Goal: Task Accomplishment & Management: Complete application form

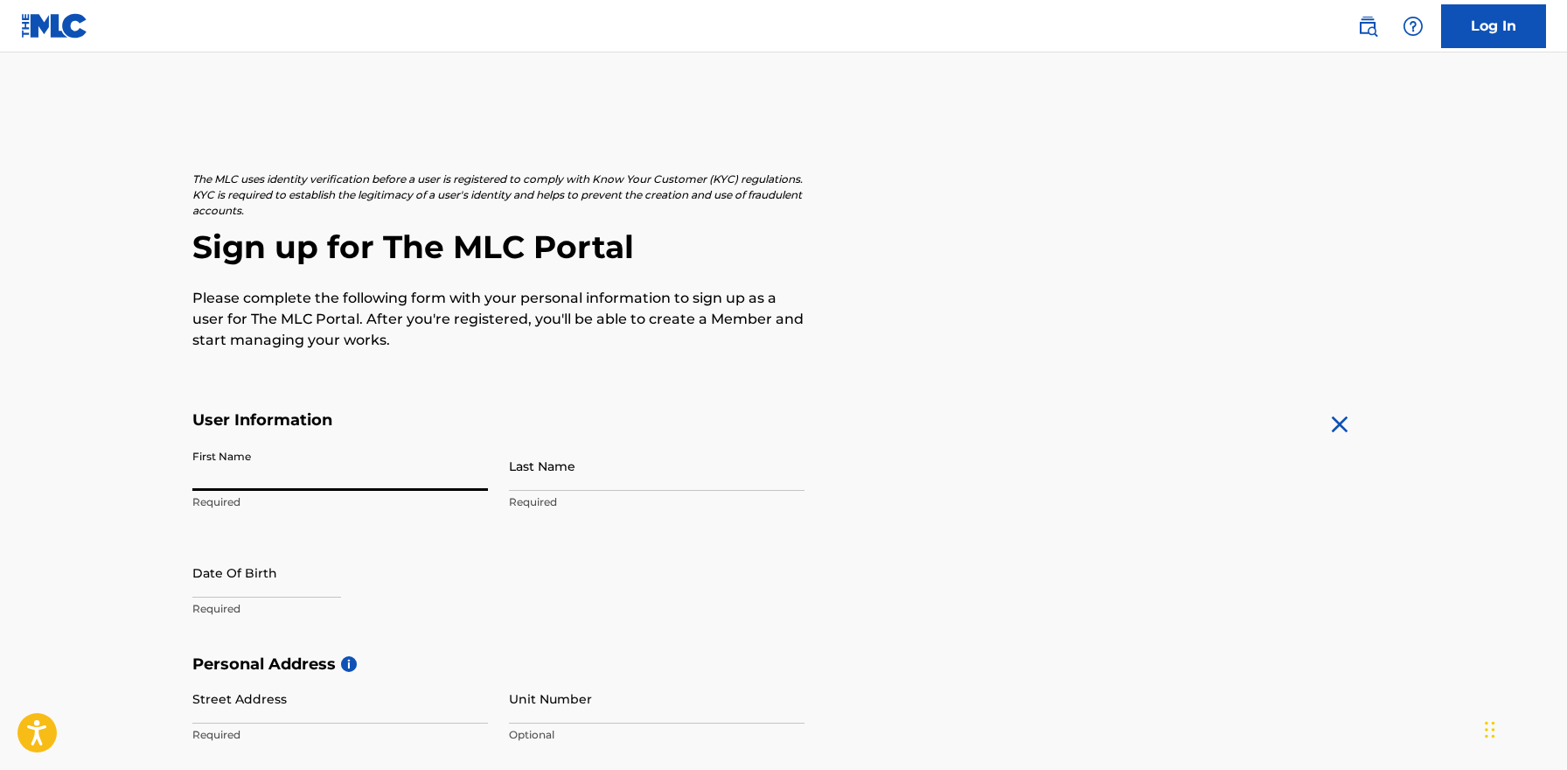
click at [275, 478] on input "First Name" at bounding box center [340, 466] width 296 height 50
type input "armani"
click at [682, 505] on p "Required" at bounding box center [657, 502] width 296 height 16
click at [681, 485] on input "Last Name" at bounding box center [657, 466] width 296 height 50
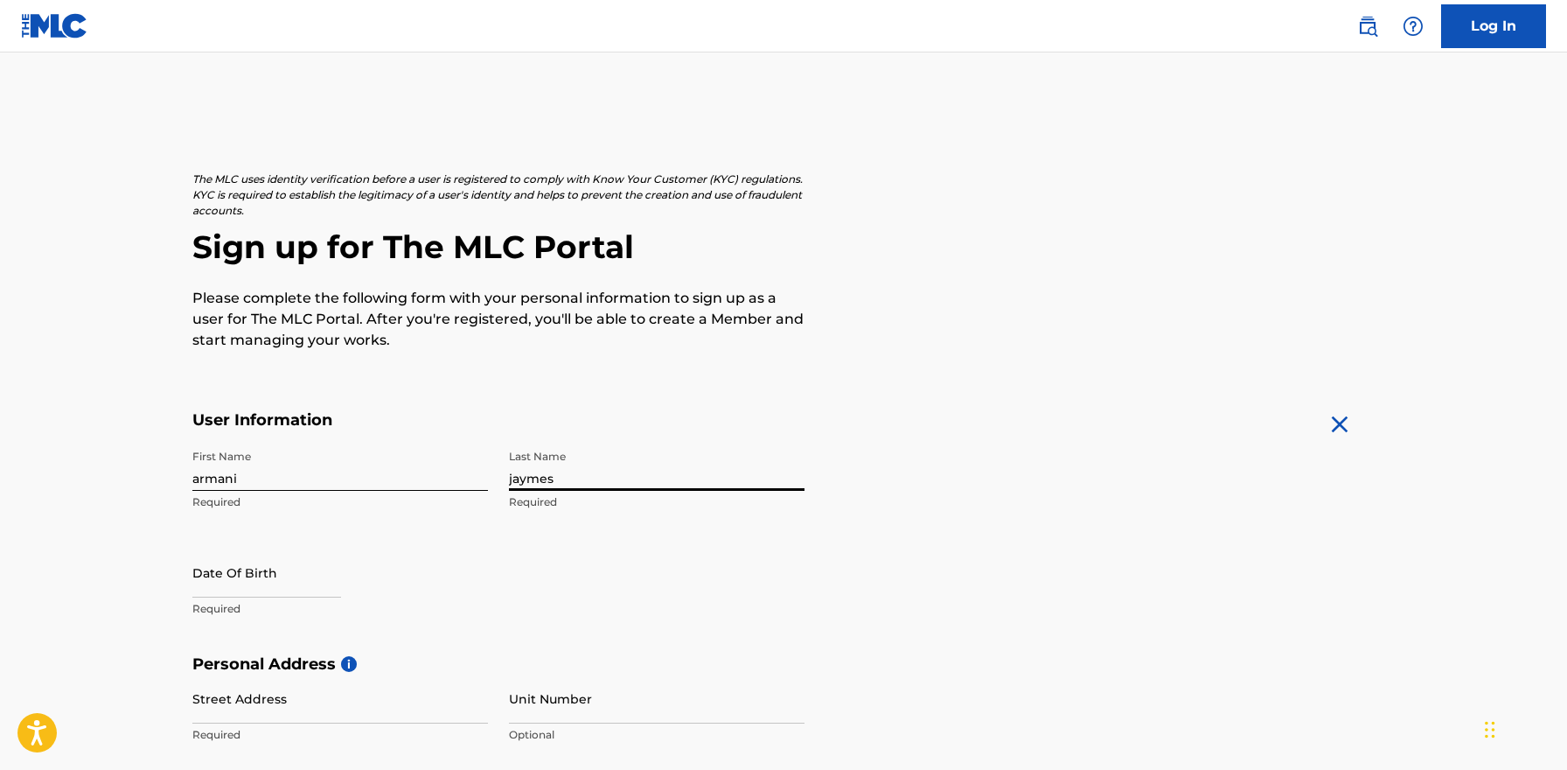
type input "jaymes"
click at [341, 582] on input "text" at bounding box center [266, 572] width 149 height 50
select select "8"
select select "2025"
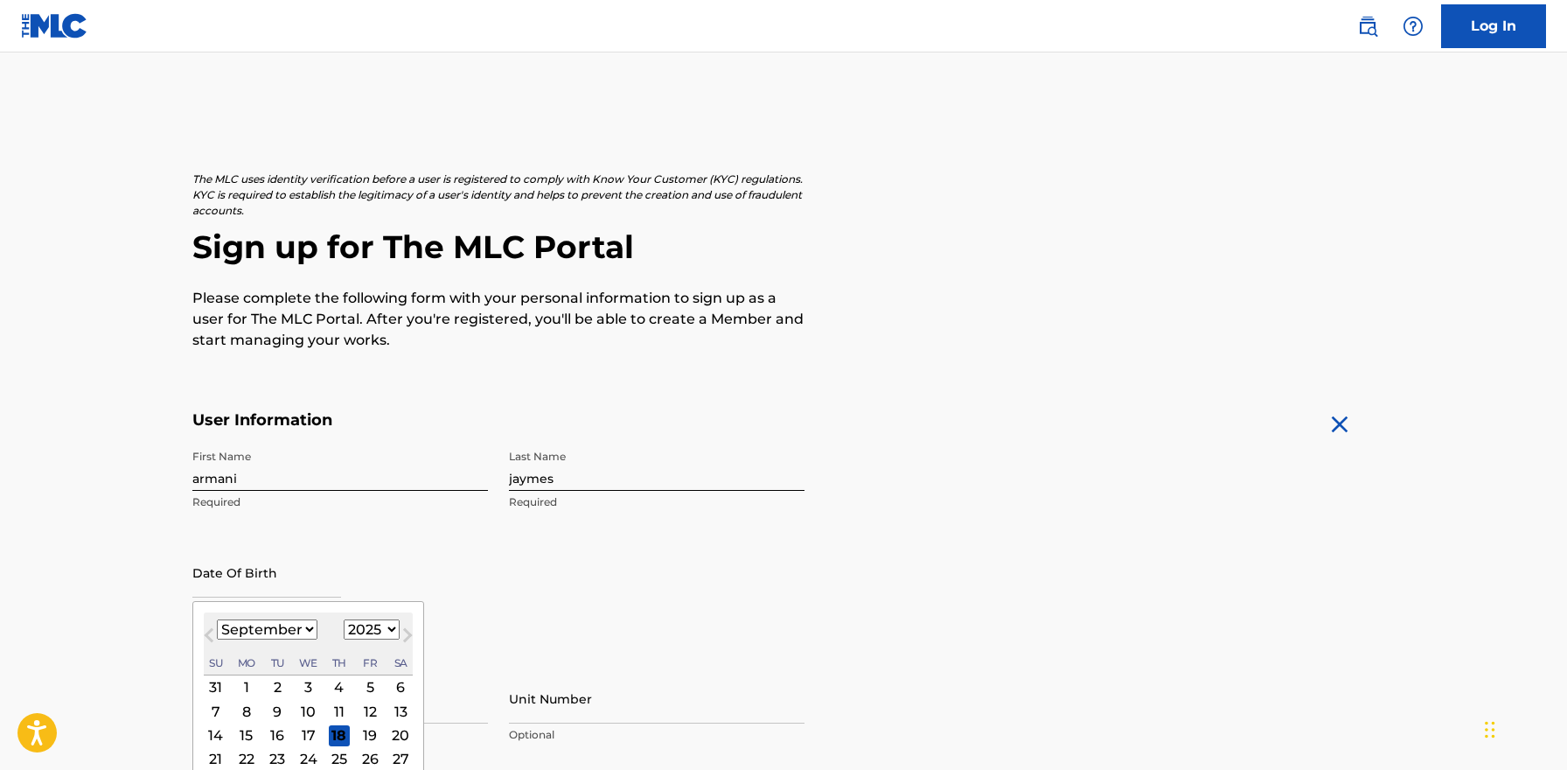
select select "4"
click option "May" at bounding box center [0, 0] width 0 height 0
click at [344, 619] on select "1899 1900 1901 1902 1903 1904 1905 1906 1907 1908 1909 1910 1911 1912 1913 1914…" at bounding box center [372, 629] width 56 height 20
select select "1988"
click option "1988" at bounding box center [0, 0] width 0 height 0
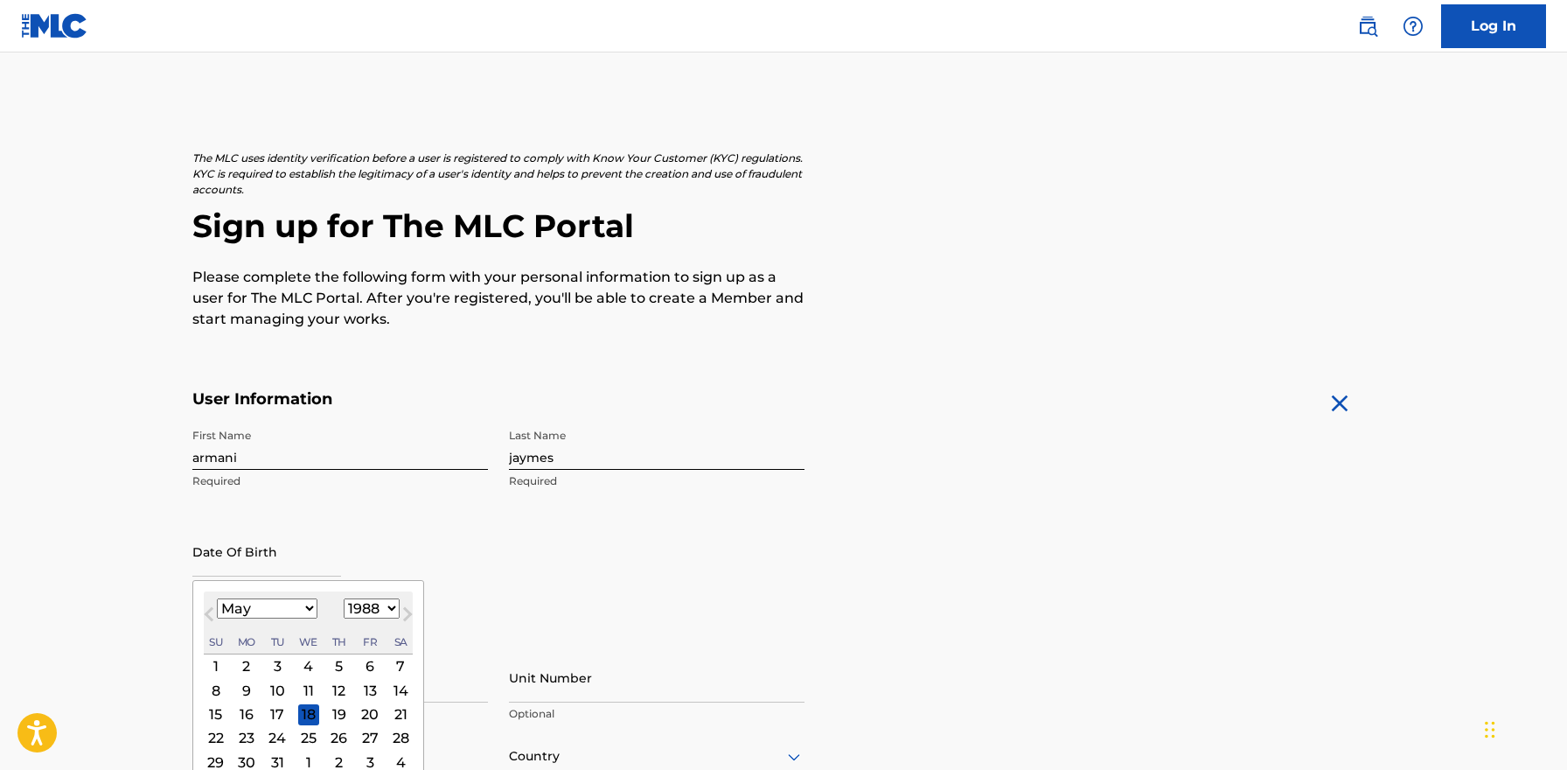
scroll to position [23, 0]
click at [219, 755] on div "29" at bounding box center [216, 759] width 21 height 21
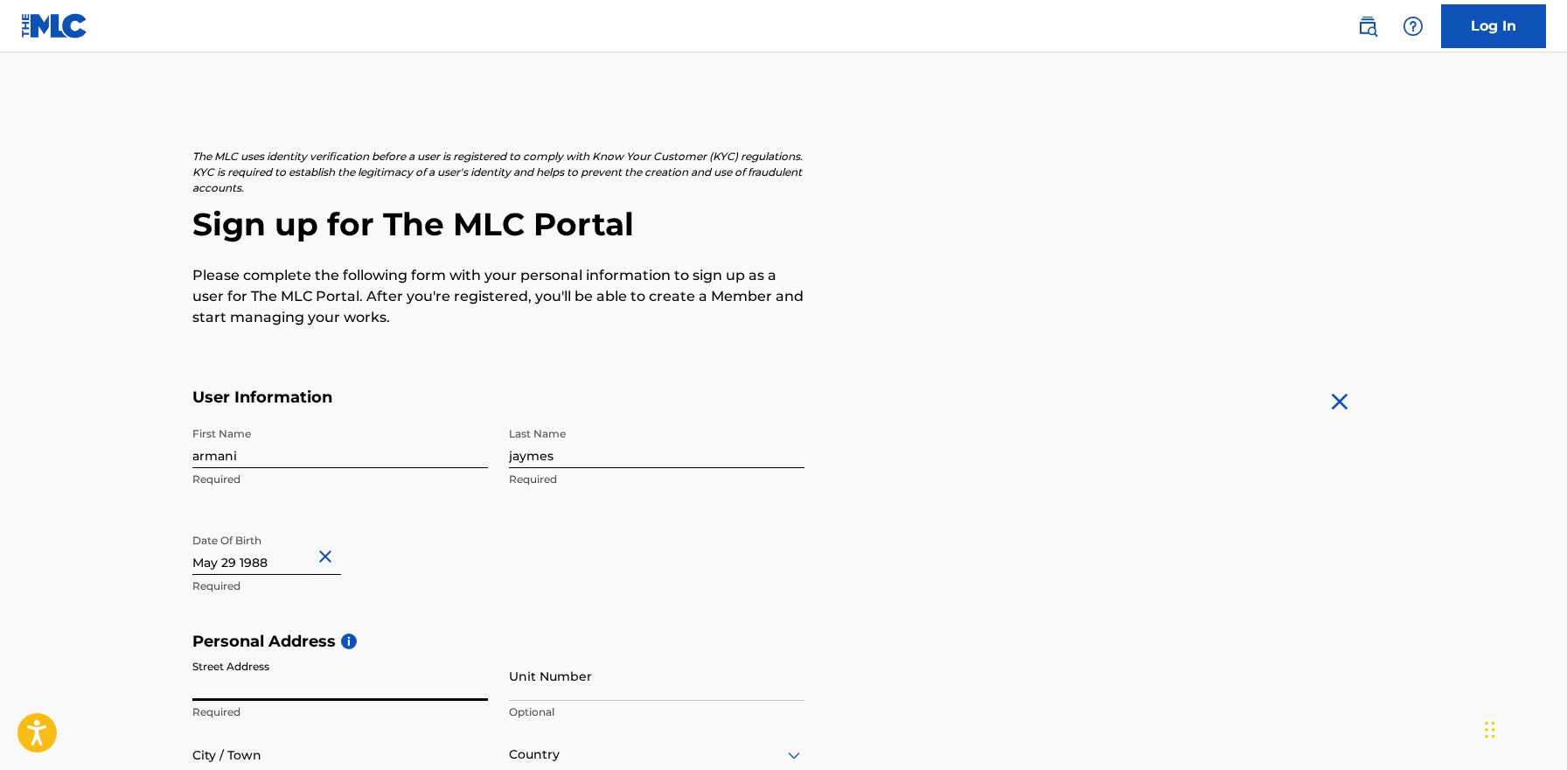
click at [340, 678] on input "Street Address" at bounding box center [340, 676] width 296 height 50
type input "[STREET_ADDRESS][PERSON_NAME]"
type input "[GEOGRAPHIC_DATA]"
type input "US"
type input "nv"
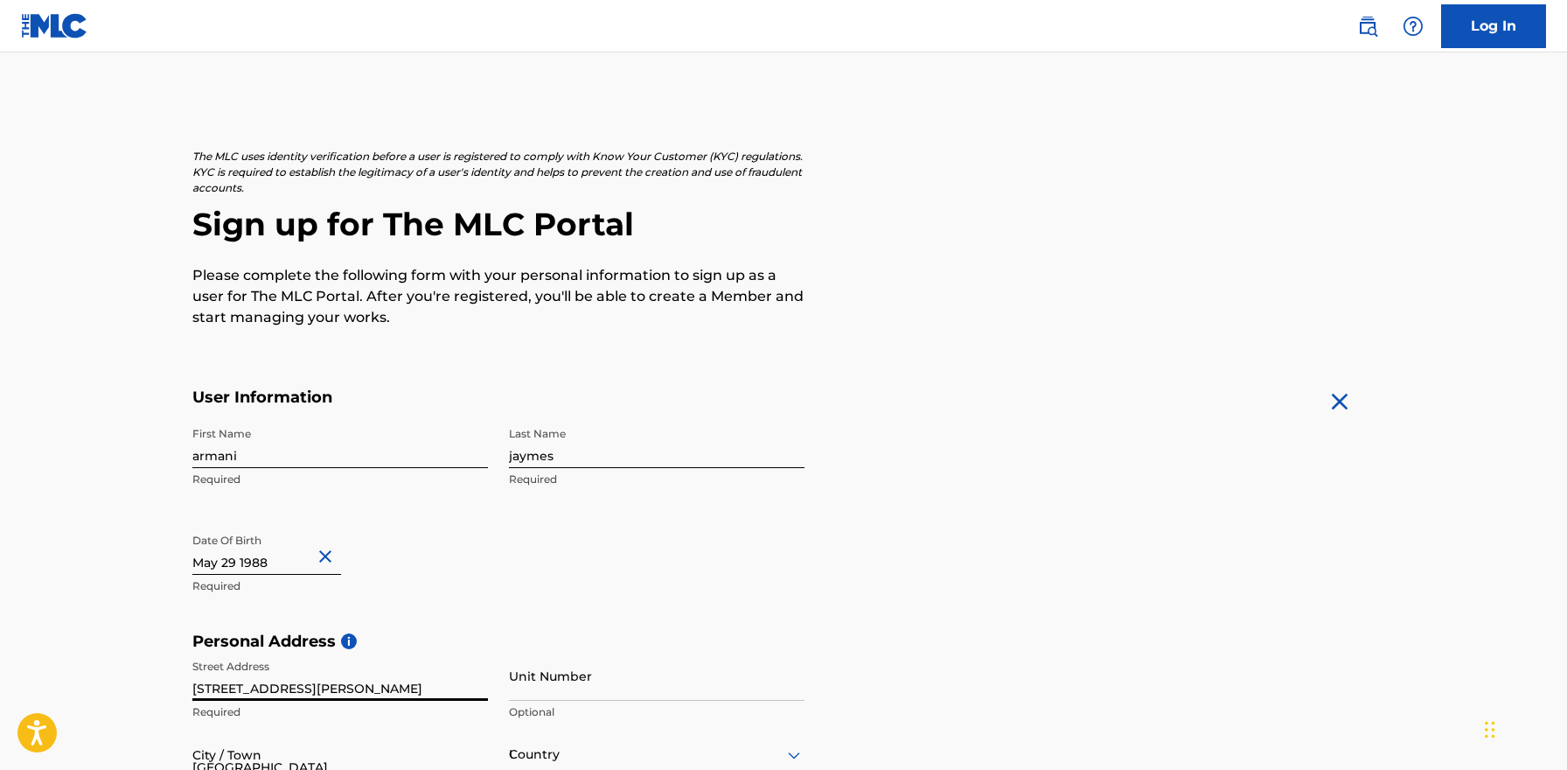
type input "89148"
type input "[EMAIL_ADDRESS][DOMAIN_NAME]"
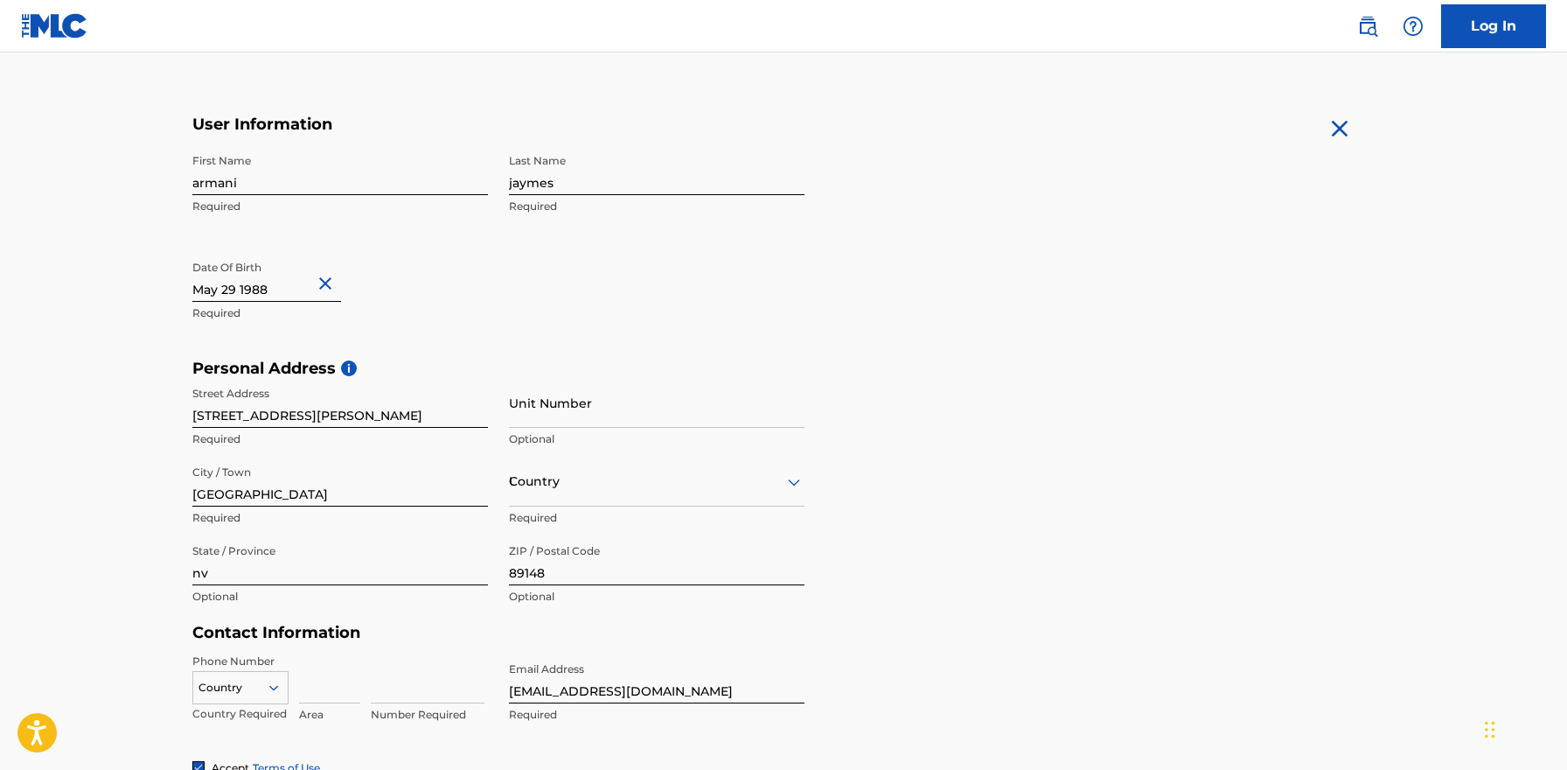
type input "US"
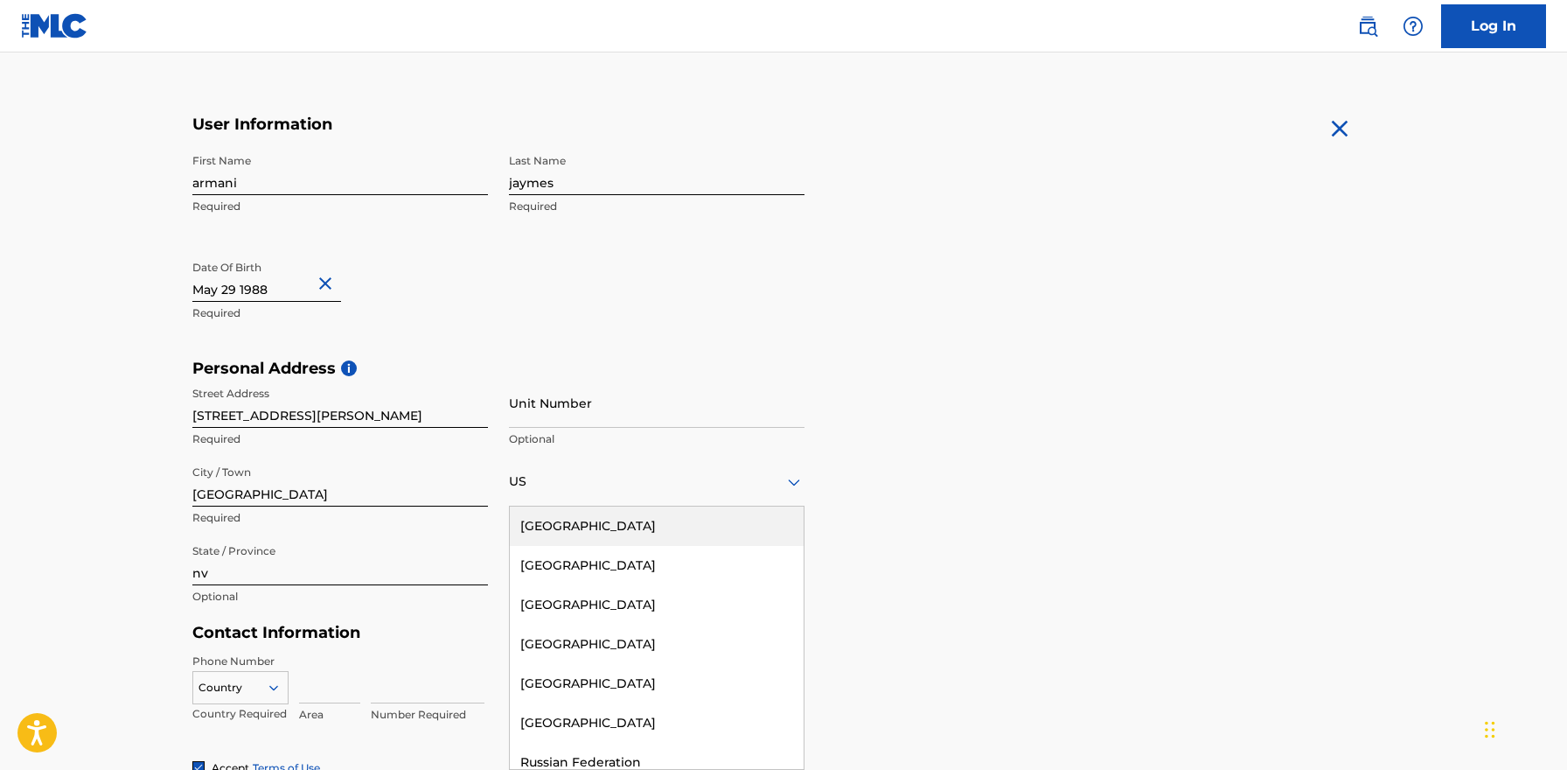
click at [440, 494] on input "[GEOGRAPHIC_DATA]" at bounding box center [340, 481] width 296 height 50
click at [705, 399] on input "Unit Number" at bounding box center [657, 403] width 296 height 50
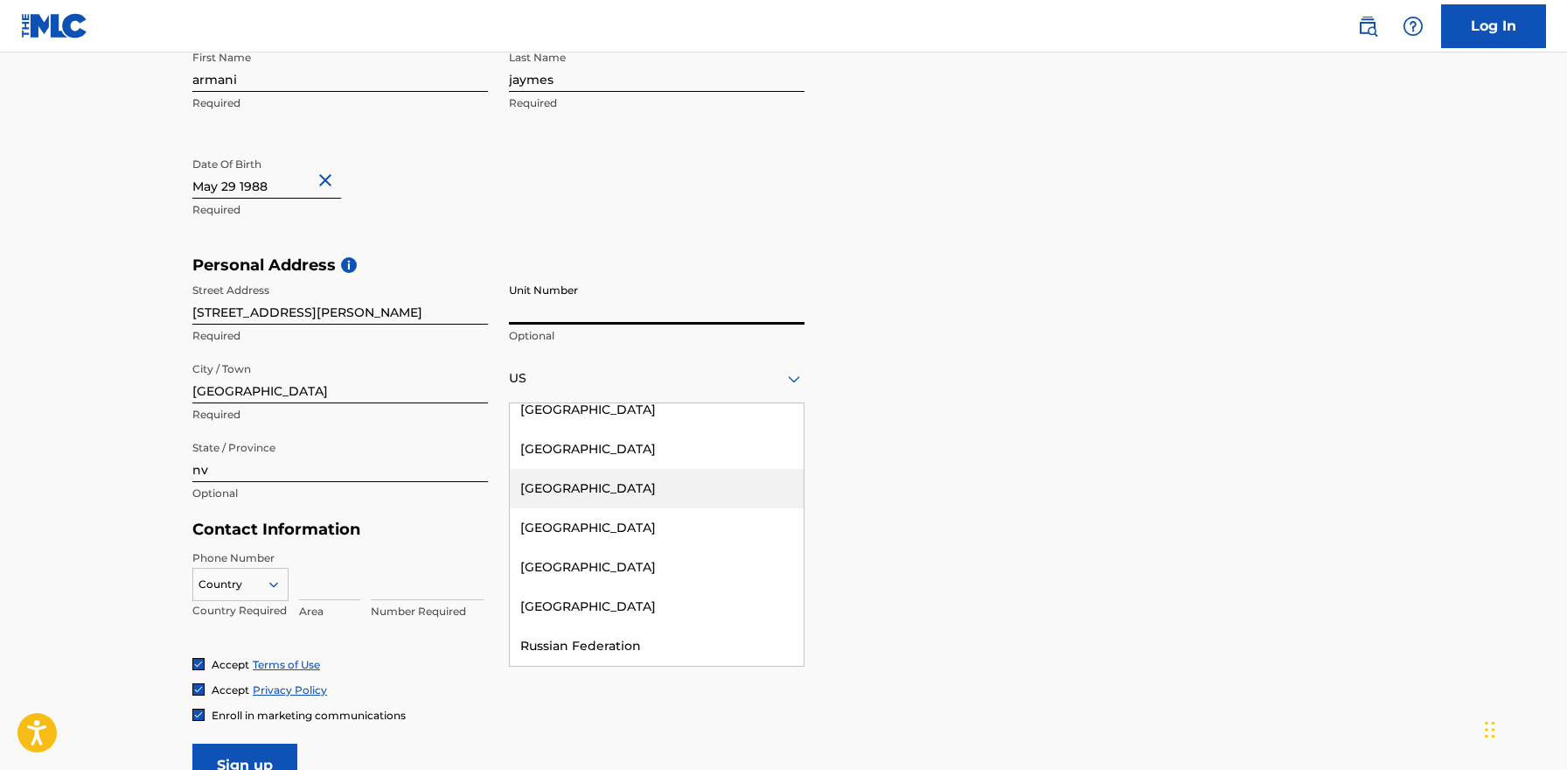
scroll to position [0, 0]
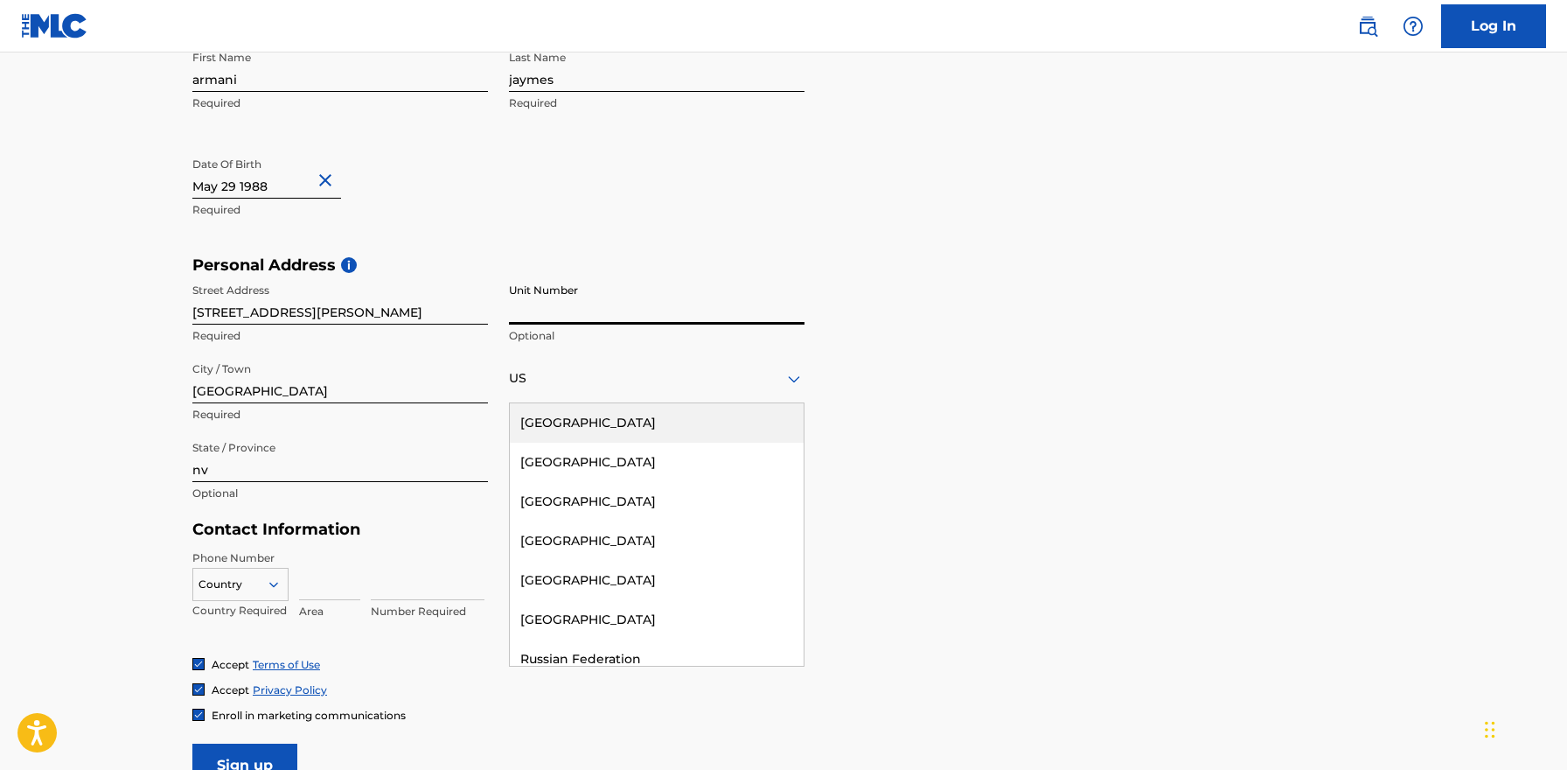
click at [877, 367] on div "Personal Address i Street Address [STREET_ADDRESS][PERSON_NAME] Required Unit N…" at bounding box center [783, 387] width 1182 height 265
click at [730, 387] on div "US" at bounding box center [657, 378] width 296 height 22
click at [774, 373] on div "US" at bounding box center [657, 378] width 296 height 22
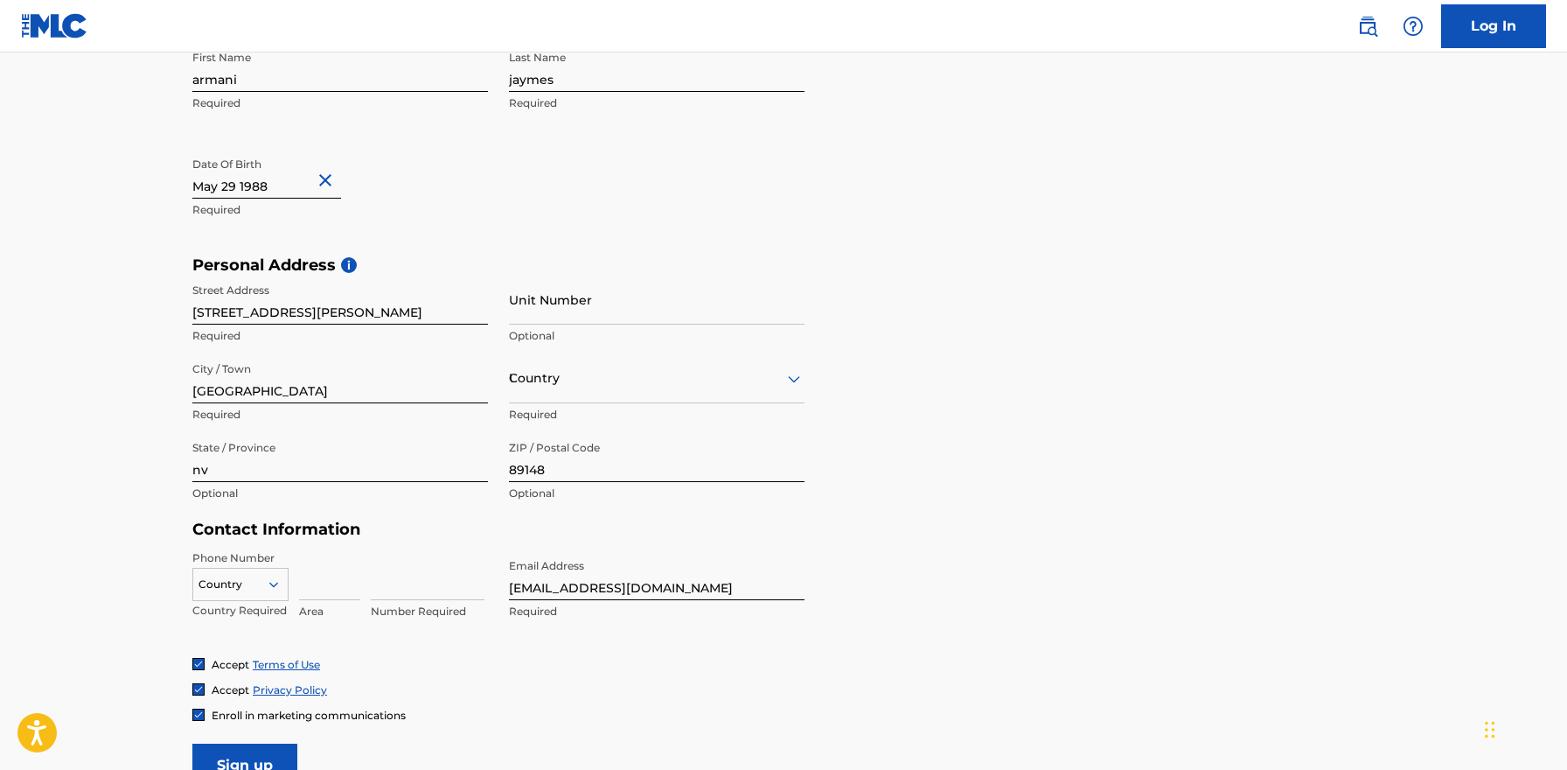
click at [666, 369] on div "US" at bounding box center [657, 378] width 296 height 22
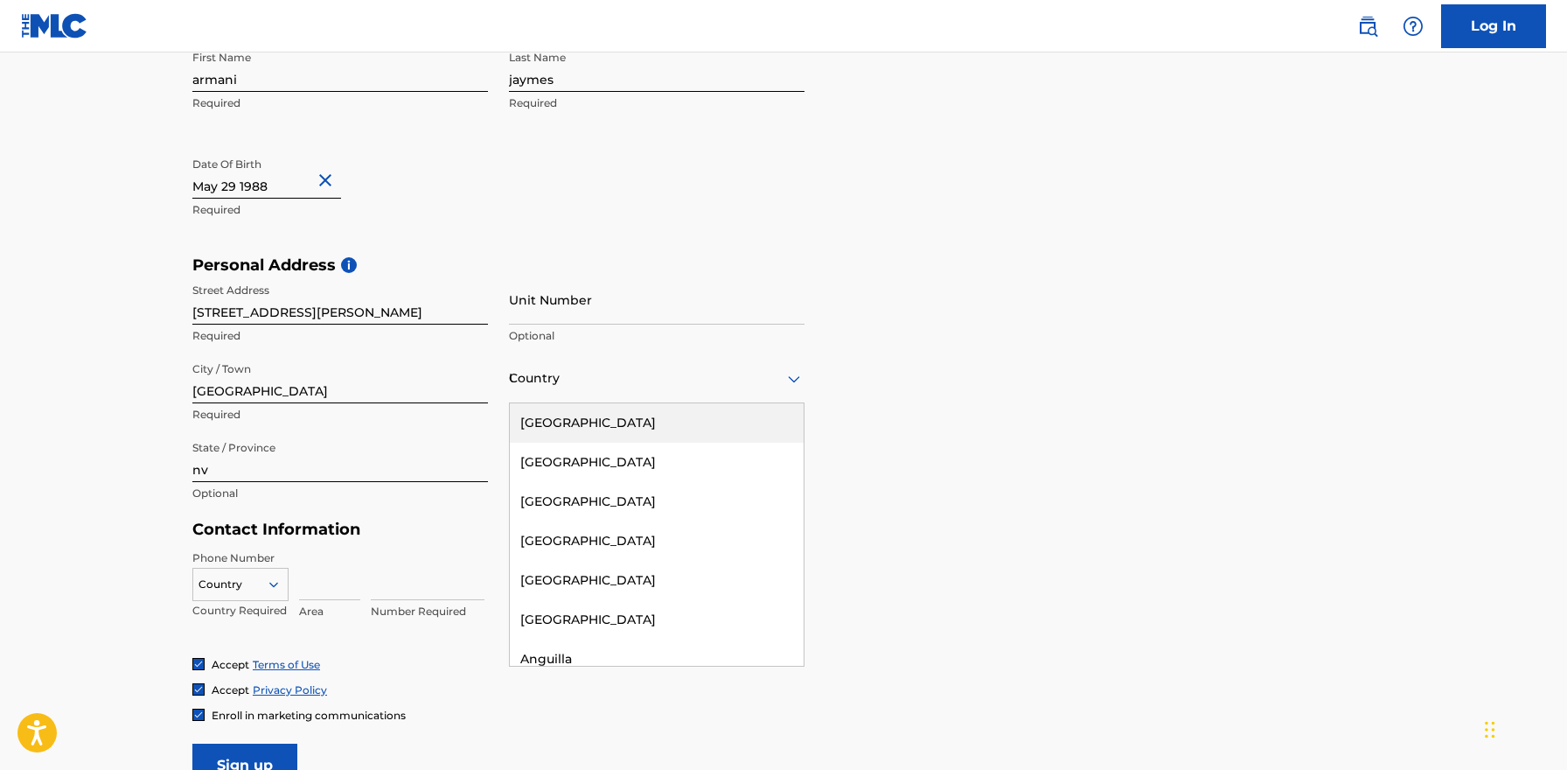
click at [612, 422] on div "[GEOGRAPHIC_DATA]" at bounding box center [657, 422] width 294 height 39
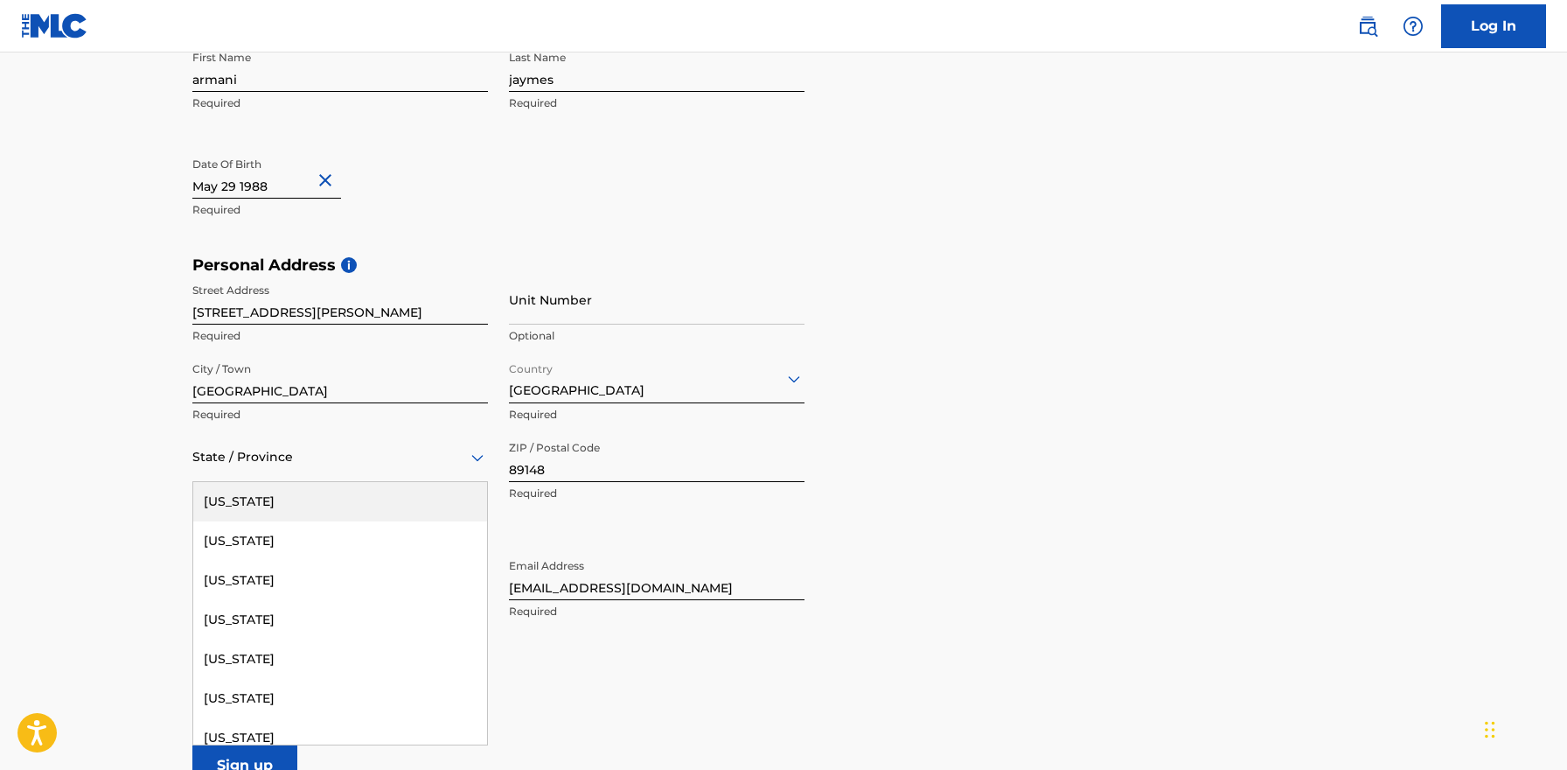
click at [351, 459] on div at bounding box center [340, 457] width 296 height 22
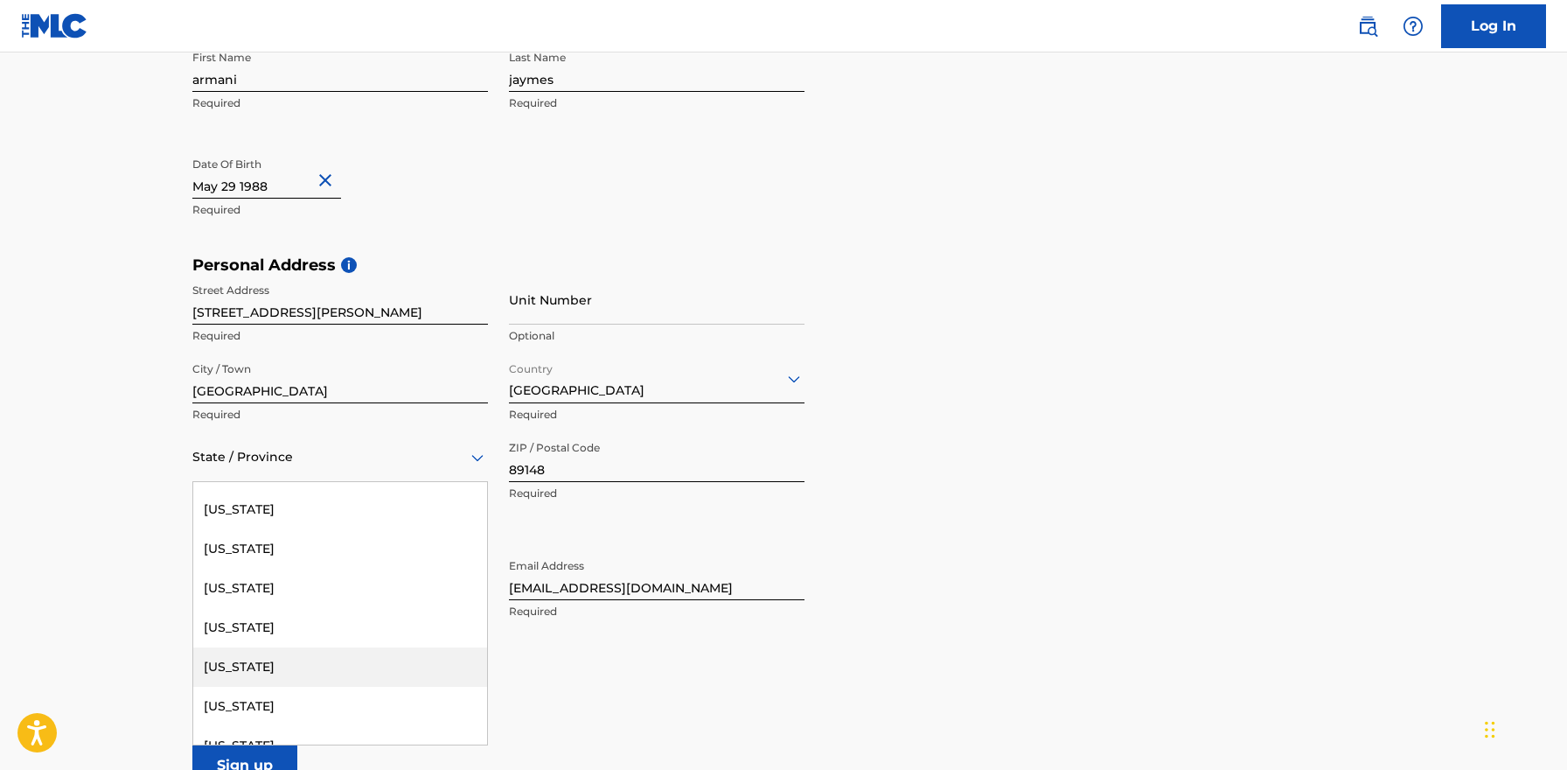
scroll to position [1127, 0]
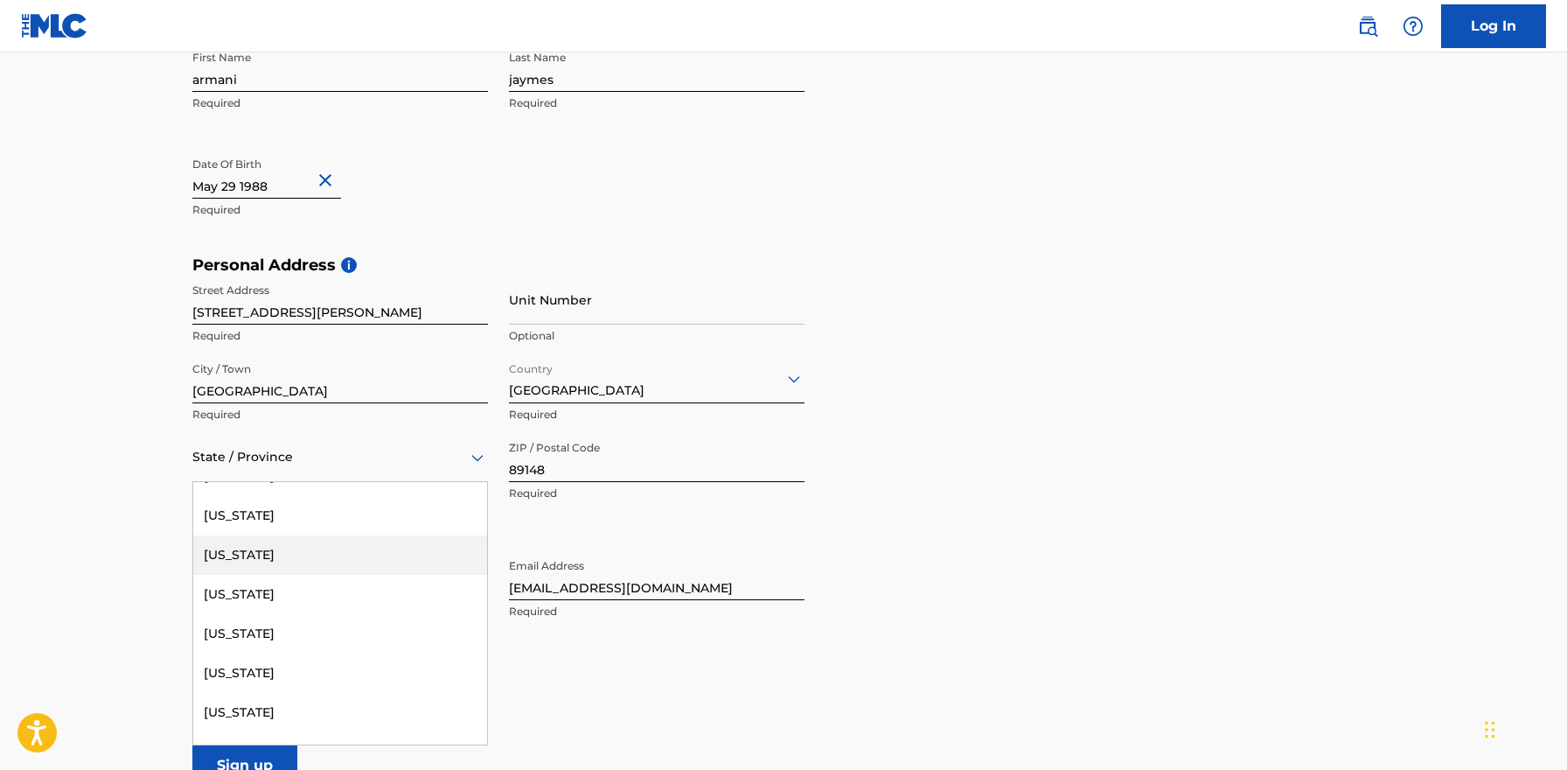
click at [242, 560] on div "[US_STATE]" at bounding box center [340, 554] width 294 height 39
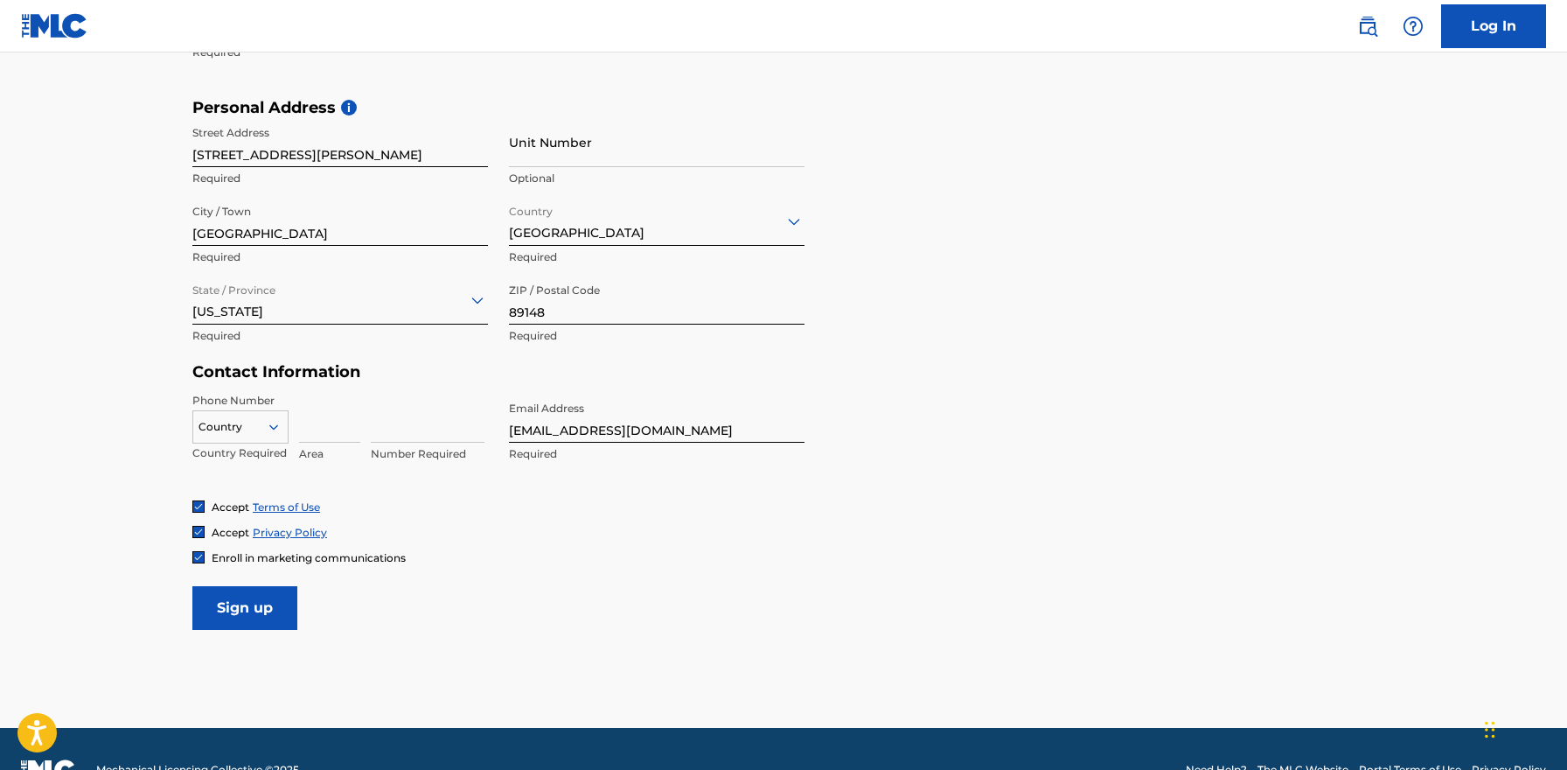
scroll to position [598, 0]
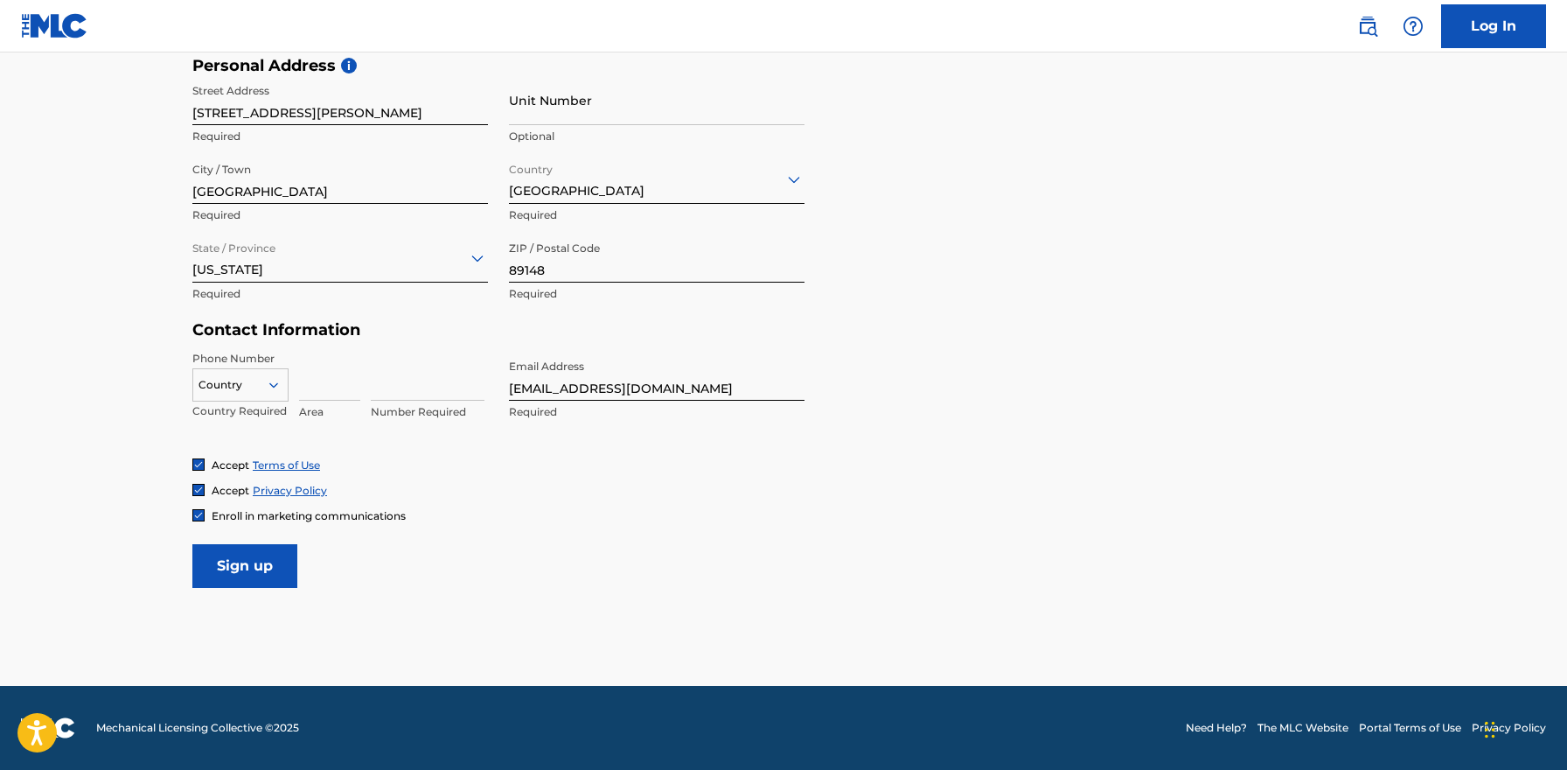
click at [199, 516] on img at bounding box center [198, 515] width 10 height 10
click at [232, 557] on input "Sign up" at bounding box center [244, 566] width 105 height 44
click at [247, 389] on div at bounding box center [240, 384] width 94 height 19
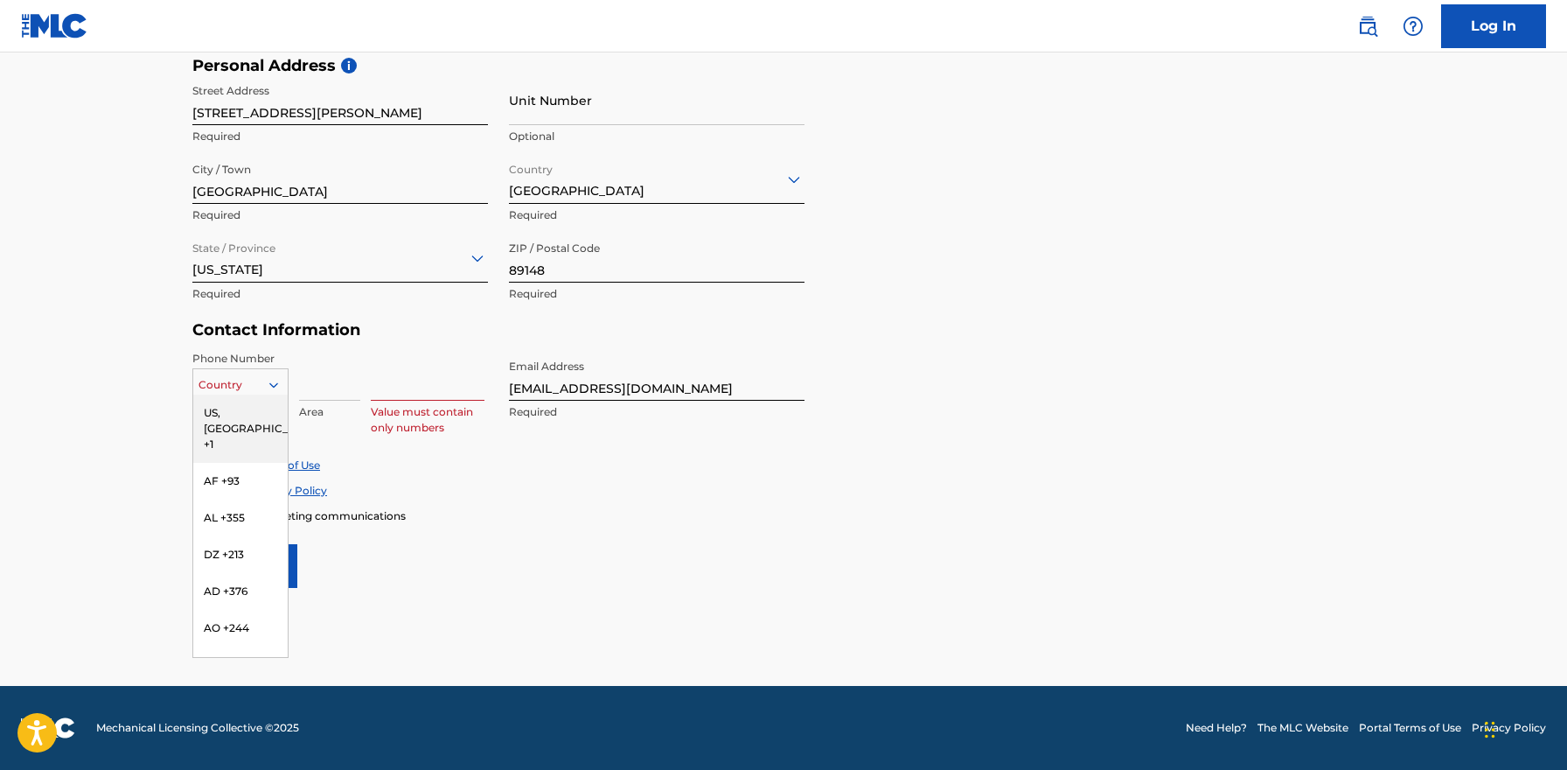
click at [254, 411] on div "US, [GEOGRAPHIC_DATA] +1" at bounding box center [240, 428] width 94 height 68
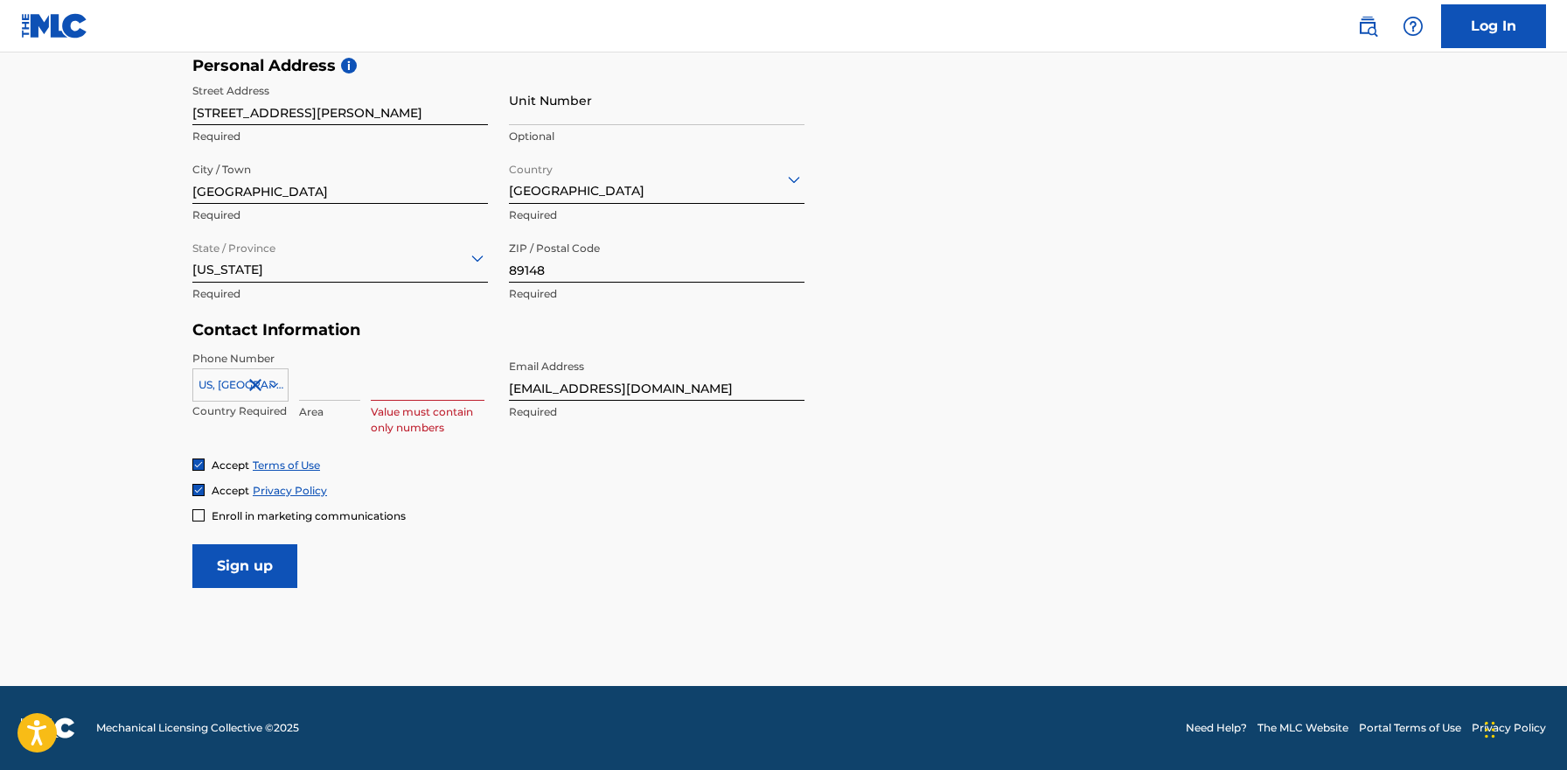
click at [306, 389] on input at bounding box center [329, 376] width 61 height 50
click at [275, 389] on icon at bounding box center [274, 385] width 16 height 16
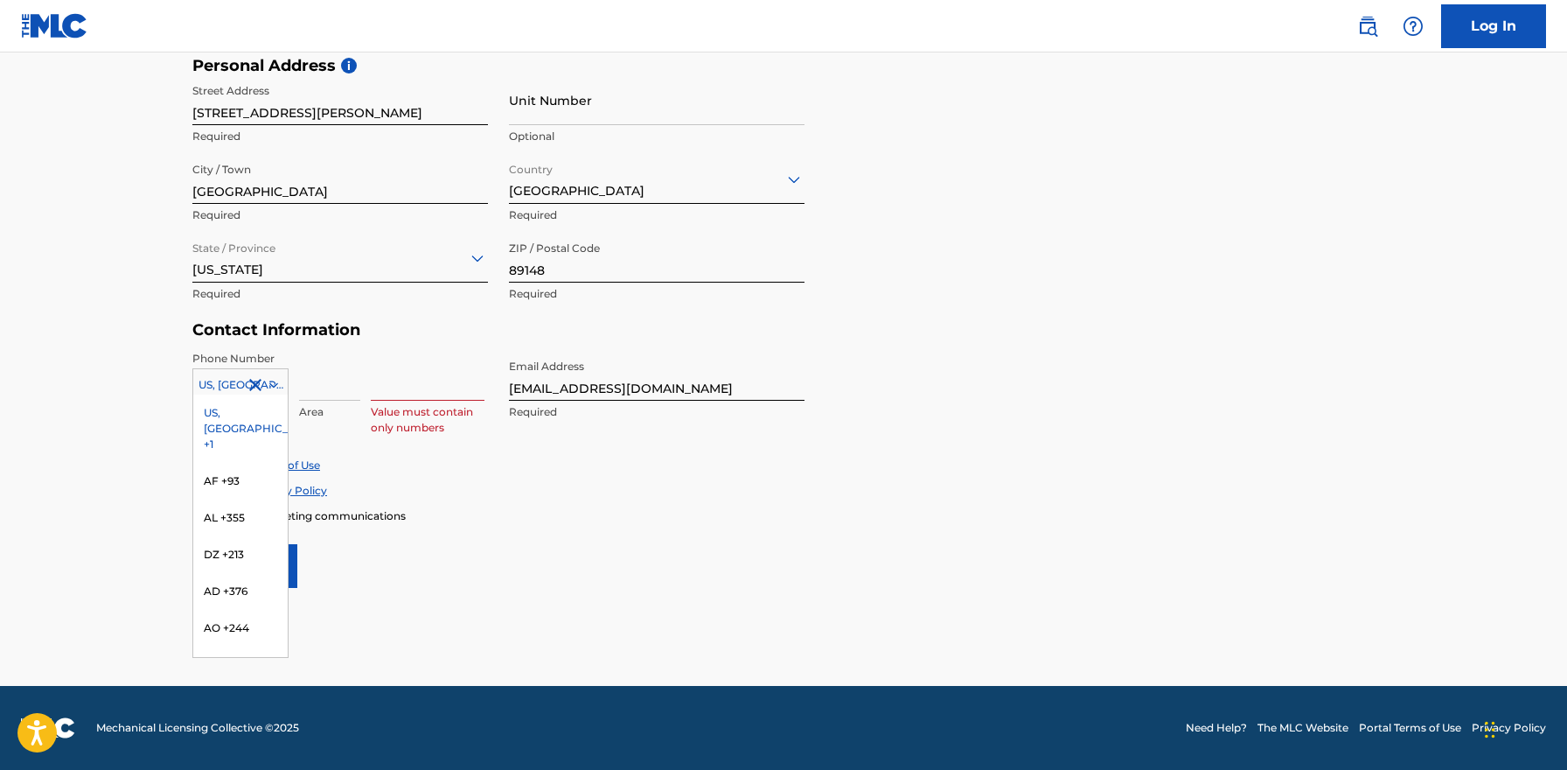
click at [263, 407] on div "US, [GEOGRAPHIC_DATA] +1" at bounding box center [240, 428] width 94 height 68
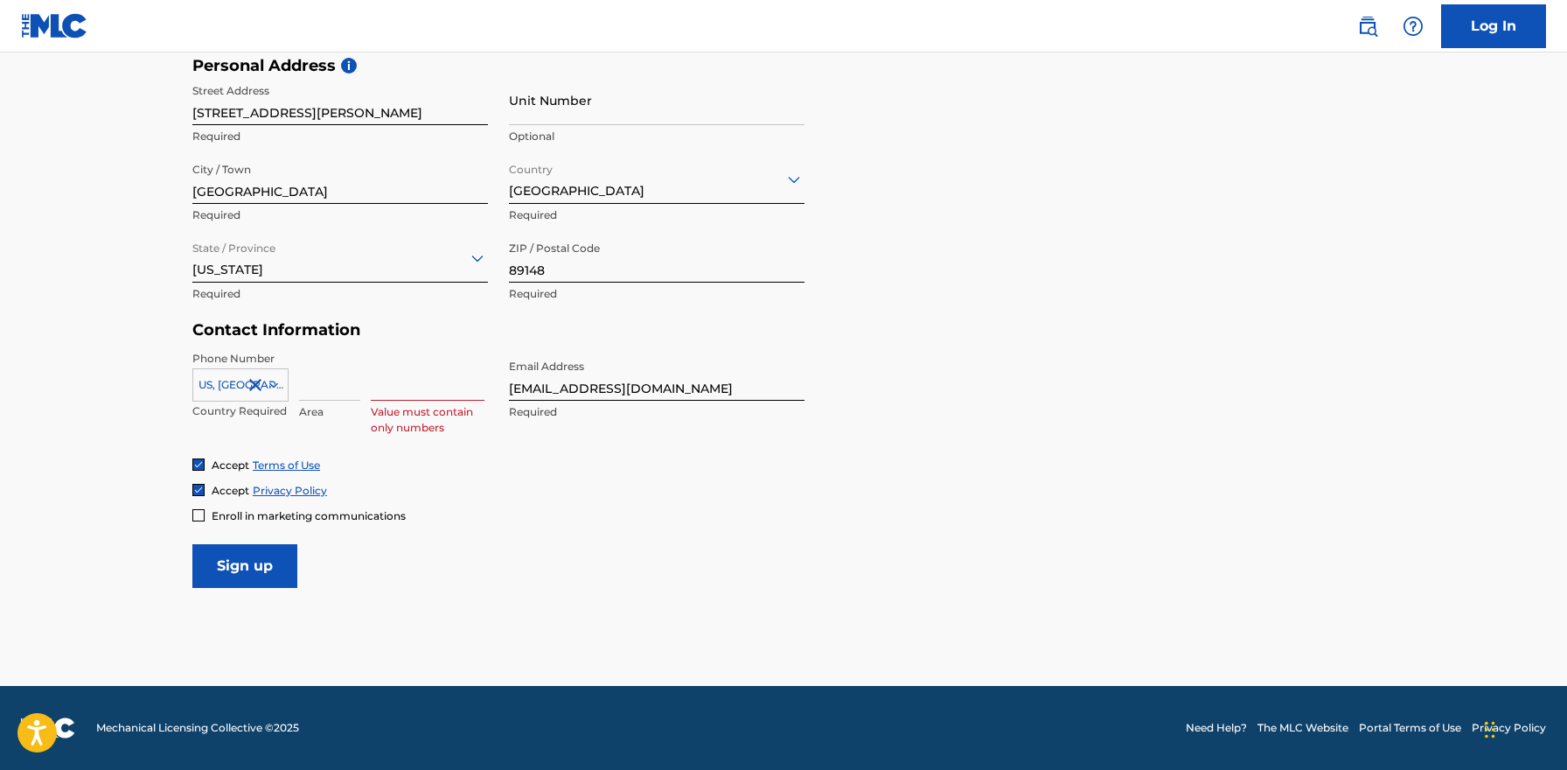
click at [321, 387] on input at bounding box center [329, 376] width 61 height 50
type input "530"
click at [453, 390] on input at bounding box center [428, 376] width 114 height 50
type input "7607103"
click at [257, 558] on input "Sign up" at bounding box center [244, 566] width 105 height 44
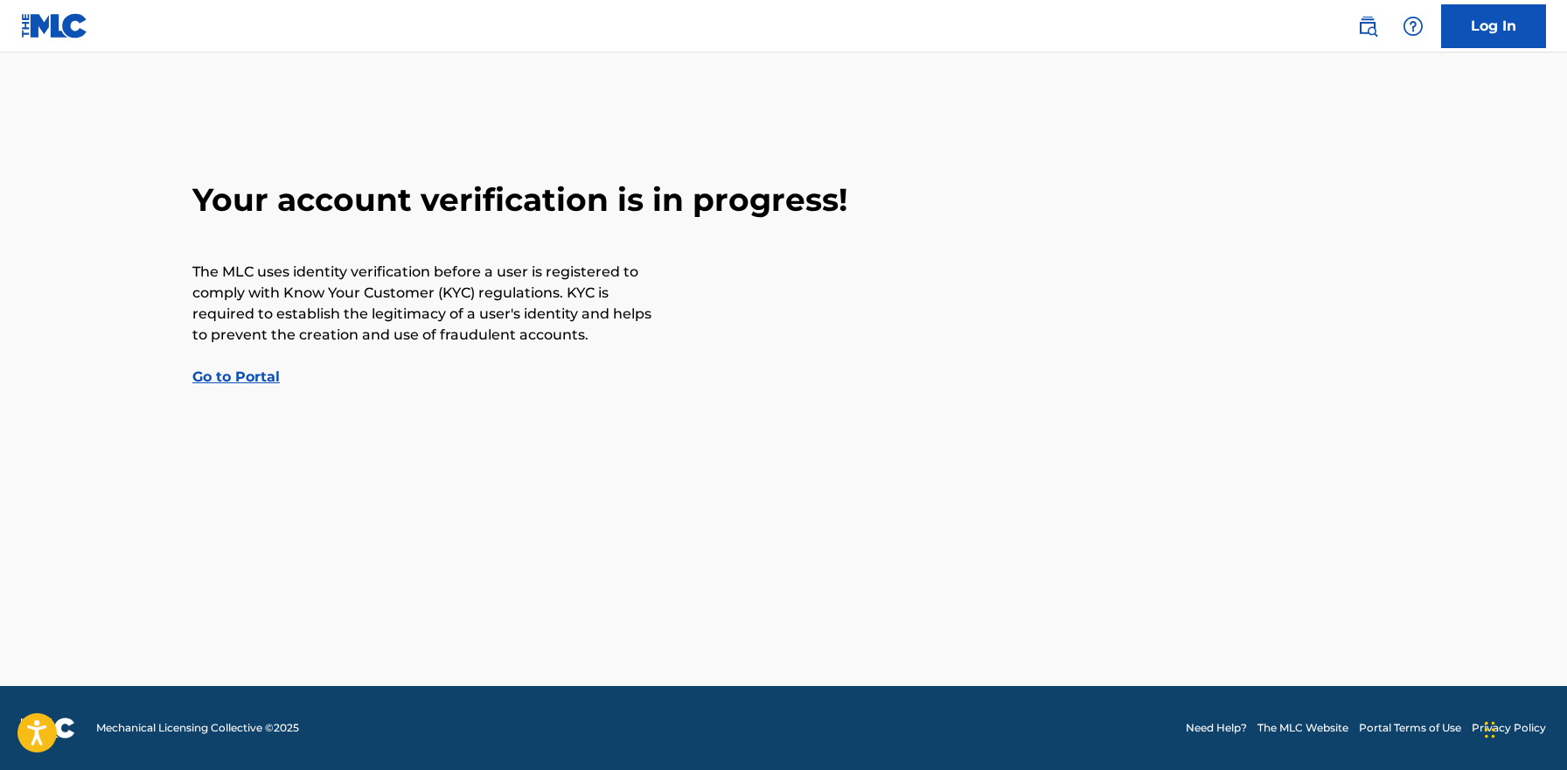
click at [244, 373] on link "Go to Portal" at bounding box center [235, 376] width 87 height 17
